Goal: Check status: Check status

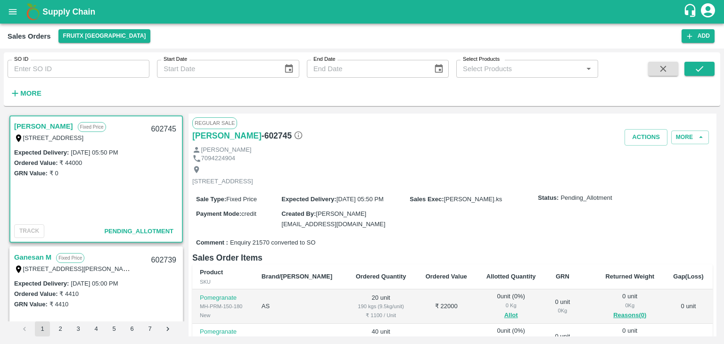
scroll to position [849, 0]
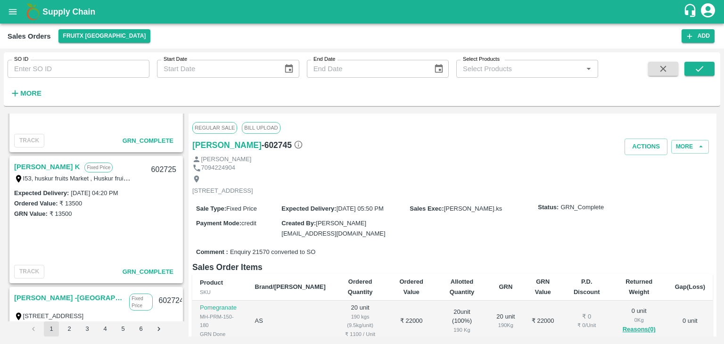
scroll to position [896, 0]
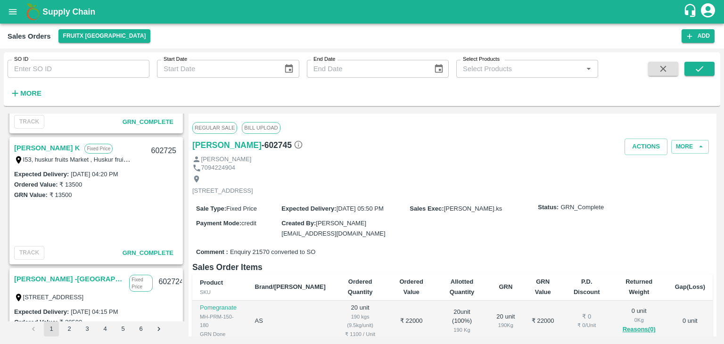
drag, startPoint x: 57, startPoint y: 154, endPoint x: 44, endPoint y: 144, distance: 16.4
drag, startPoint x: 44, startPoint y: 144, endPoint x: 37, endPoint y: 149, distance: 9.1
click at [34, 151] on link "Shiva Murthy K" at bounding box center [47, 148] width 66 height 12
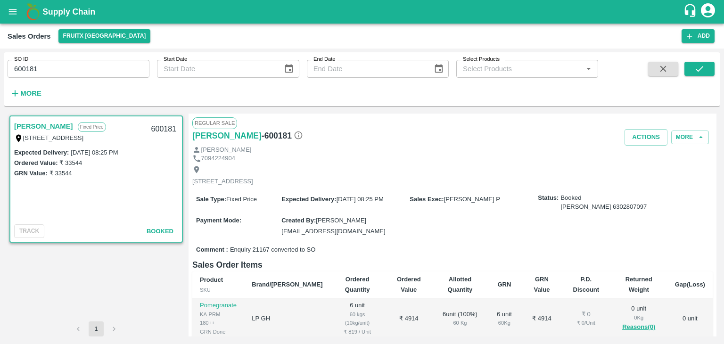
scroll to position [130, 0]
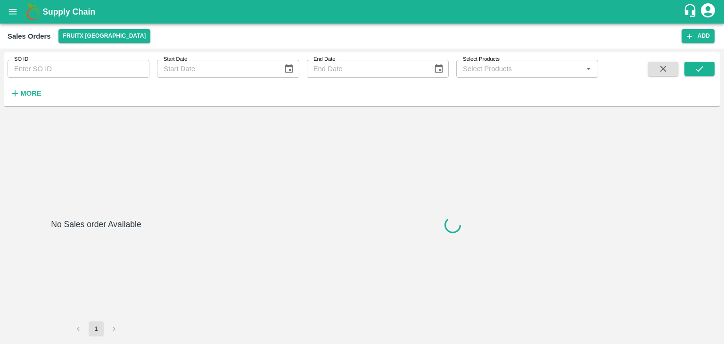
type input "600680"
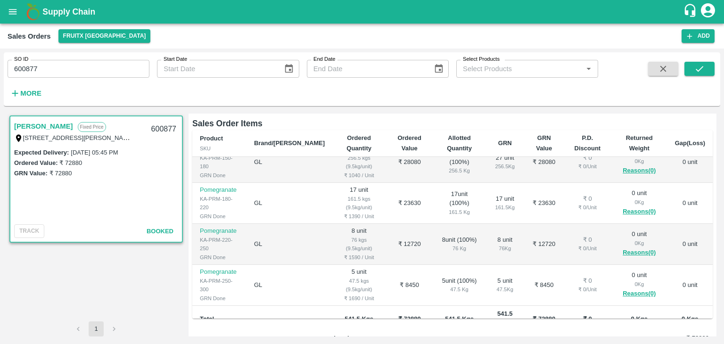
scroll to position [29, 0]
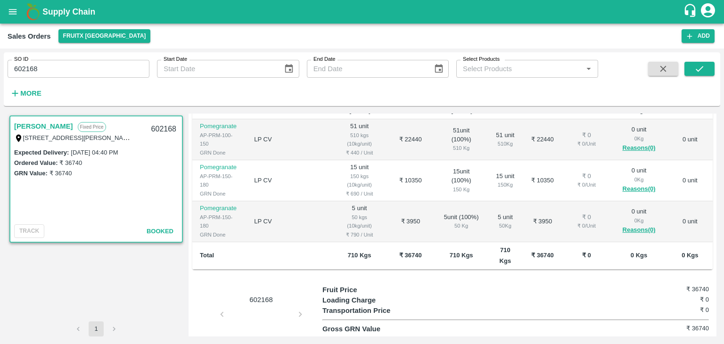
scroll to position [189, 0]
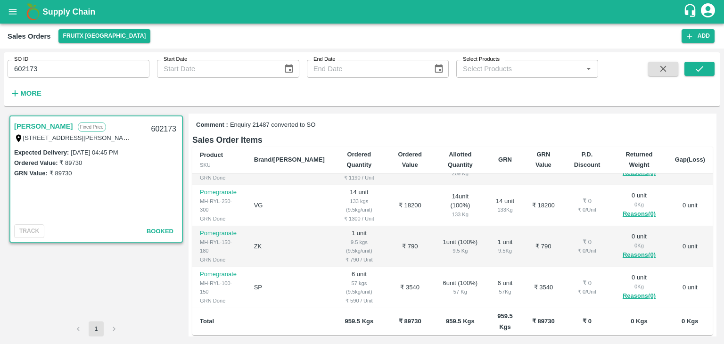
scroll to position [141, 0]
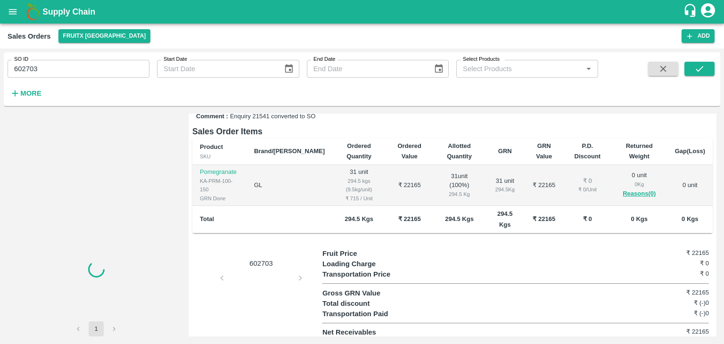
scroll to position [138, 0]
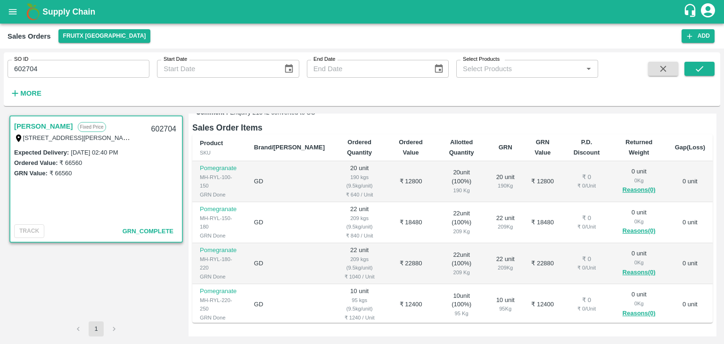
scroll to position [141, 0]
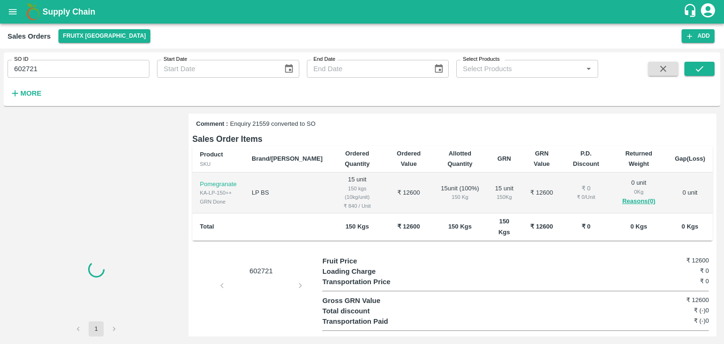
scroll to position [132, 0]
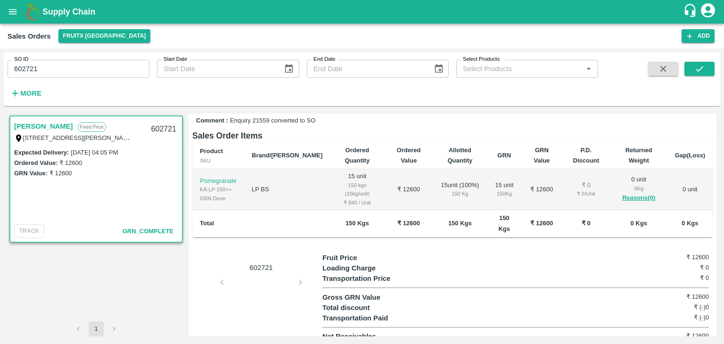
click at [36, 130] on link "[PERSON_NAME]" at bounding box center [43, 126] width 59 height 12
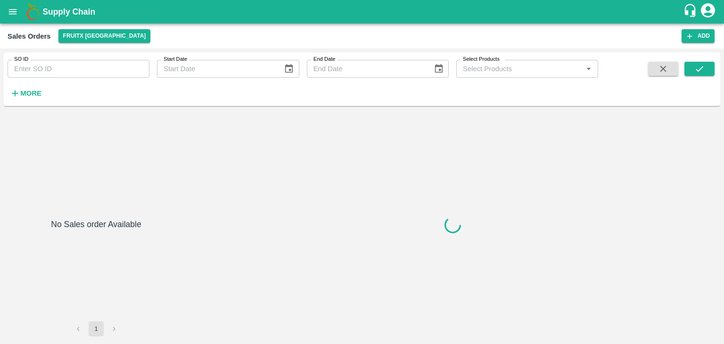
type input "599447"
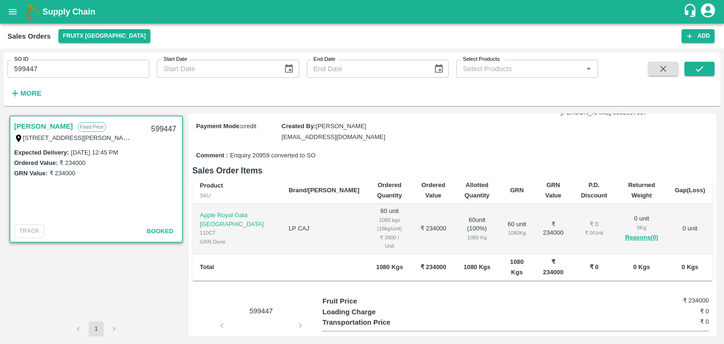
scroll to position [47, 0]
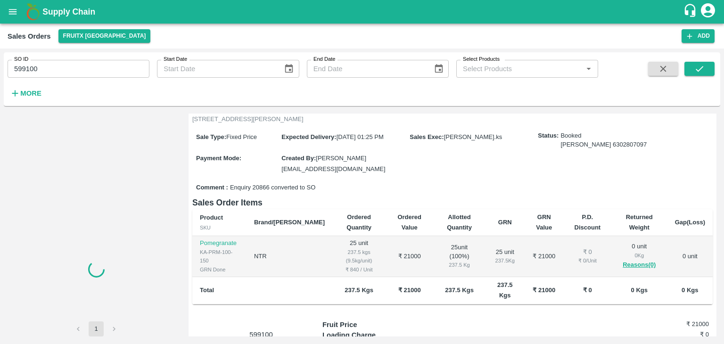
scroll to position [136, 0]
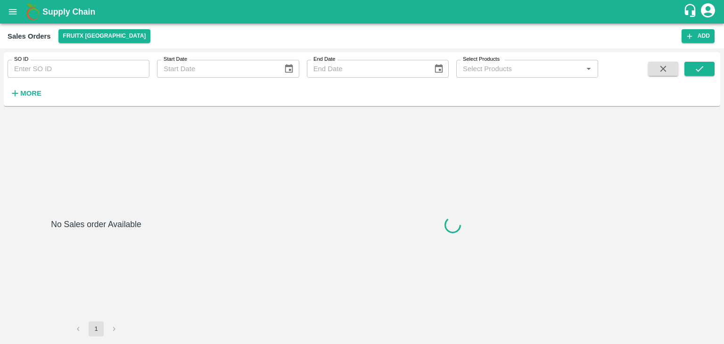
type input "599447"
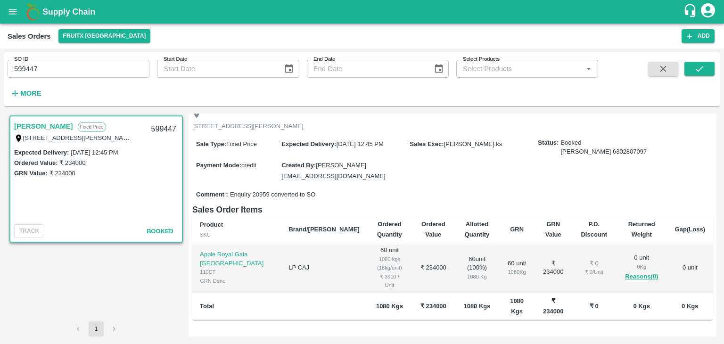
scroll to position [94, 0]
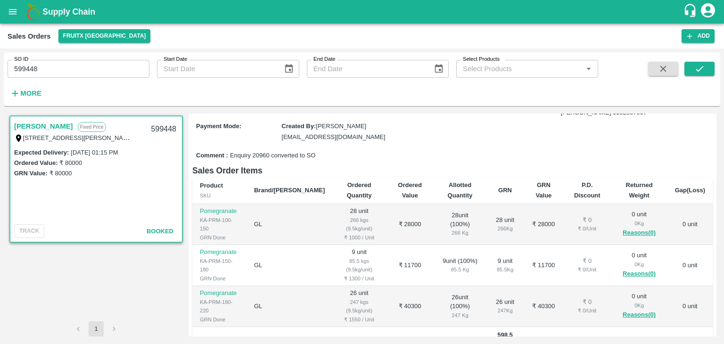
scroll to position [141, 0]
